Goal: Information Seeking & Learning: Learn about a topic

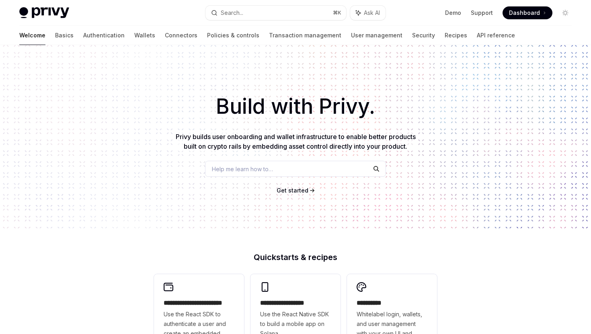
click at [332, 167] on div "Help me learn how to…" at bounding box center [295, 169] width 181 height 16
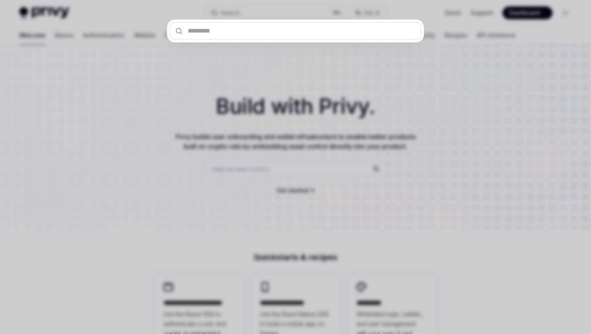
click at [429, 97] on div at bounding box center [295, 167] width 591 height 334
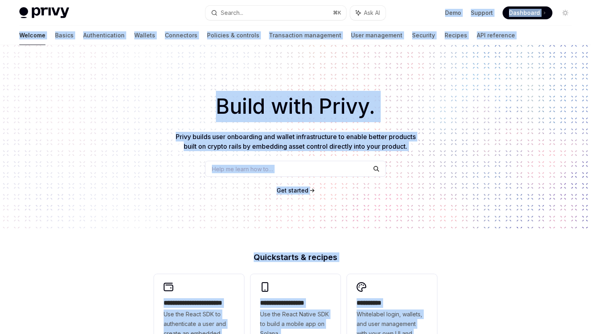
drag, startPoint x: 447, startPoint y: 193, endPoint x: 406, endPoint y: -50, distance: 246.2
click at [406, 0] on html "**********" at bounding box center [295, 167] width 591 height 334
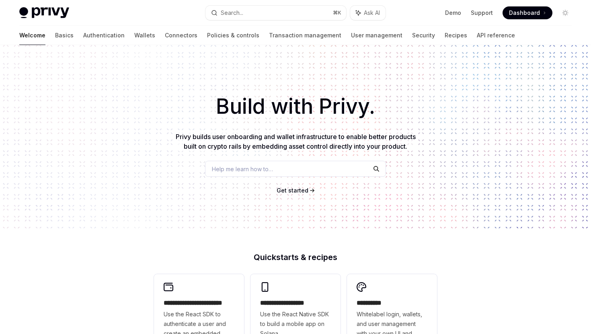
click at [458, 105] on h1 "Build with Privy." at bounding box center [295, 106] width 565 height 31
click at [84, 42] on link "Authentication" at bounding box center [103, 35] width 41 height 19
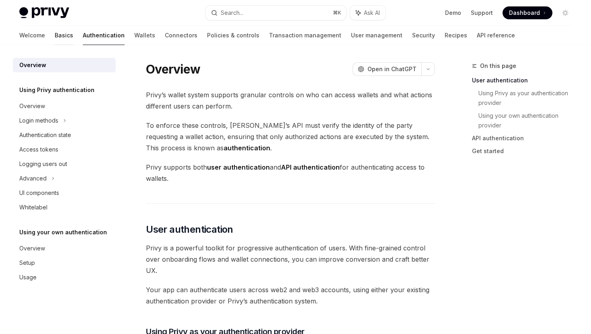
click at [55, 35] on link "Basics" at bounding box center [64, 35] width 18 height 19
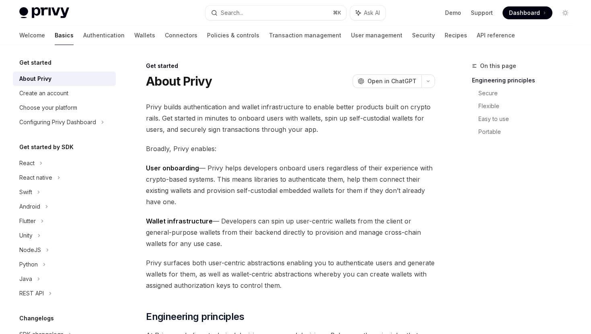
click at [119, 32] on div "Welcome Basics Authentication Wallets Connectors Policies & controls Transactio…" at bounding box center [267, 35] width 496 height 19
click at [124, 36] on div "Welcome Basics Authentication Wallets Connectors Policies & controls Transactio…" at bounding box center [267, 35] width 496 height 19
click at [55, 32] on link "Basics" at bounding box center [64, 35] width 19 height 19
type textarea "*"
click at [451, 14] on link "Demo" at bounding box center [453, 13] width 16 height 8
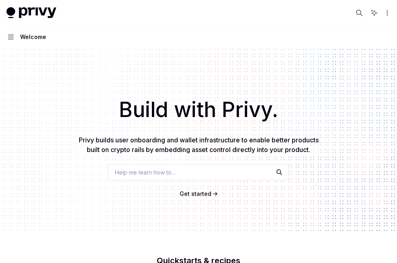
click at [393, 141] on div "Build with Privy. Privy builds user onboarding and wallet infrastructure to ena…" at bounding box center [198, 139] width 397 height 183
click at [31, 40] on div "Welcome" at bounding box center [33, 37] width 26 height 10
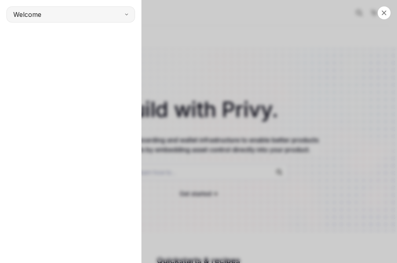
click at [119, 12] on button "Welcome" at bounding box center [70, 14] width 129 height 16
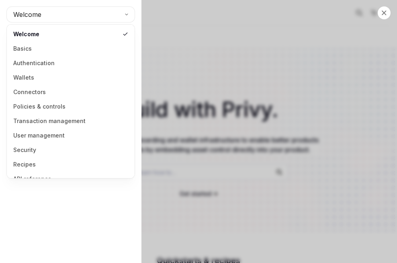
click at [168, 50] on div "Close navigation Welcome" at bounding box center [198, 131] width 397 height 263
type textarea "*"
